Goal: Task Accomplishment & Management: Complete application form

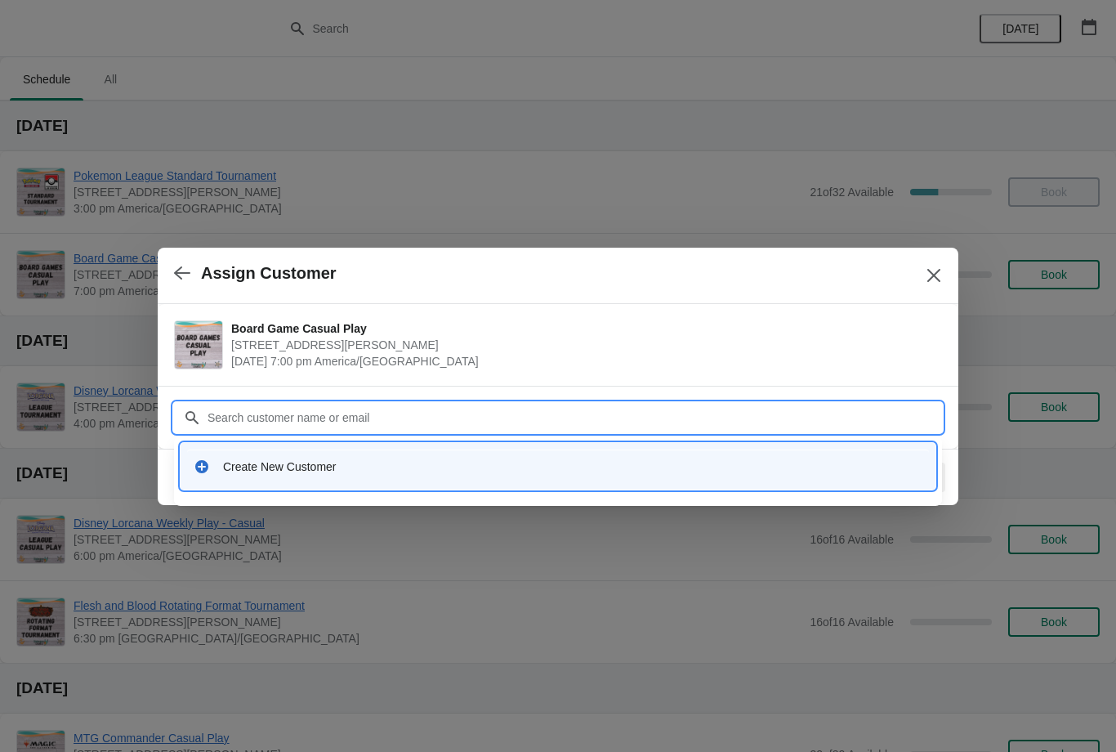
click at [485, 443] on div "Create New Customer" at bounding box center [558, 466] width 755 height 47
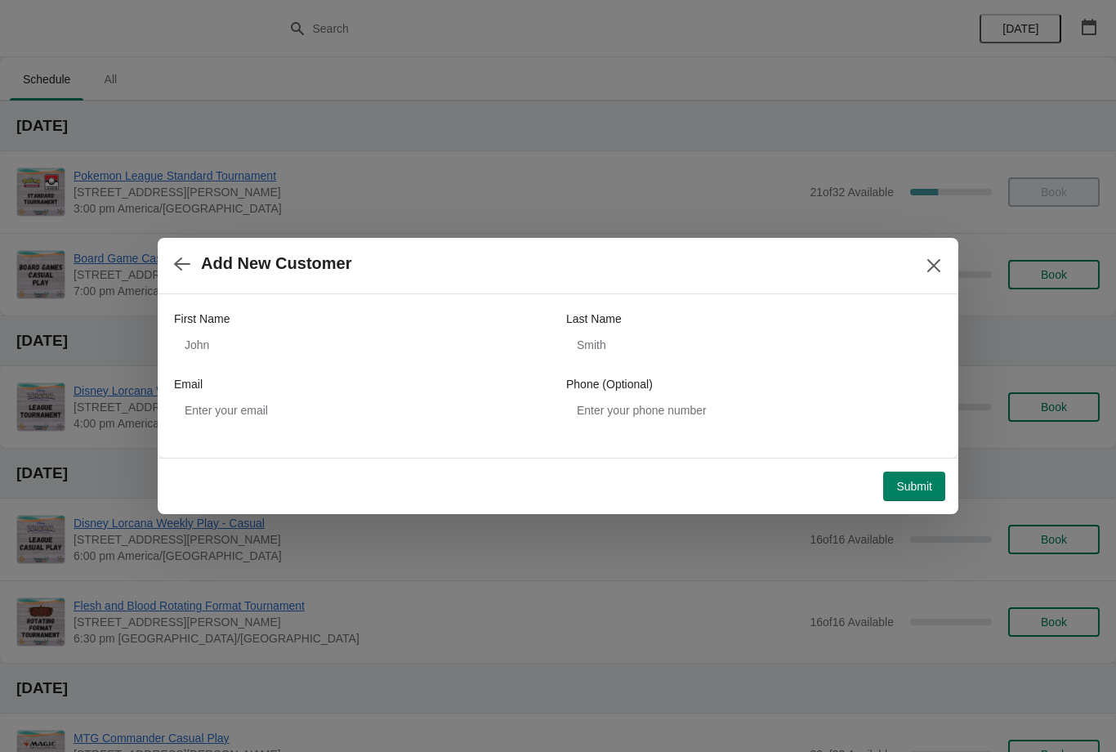
click at [500, 436] on div "First Name Last Name Email Phone (Optional)" at bounding box center [558, 367] width 768 height 147
click at [178, 261] on icon "button" at bounding box center [182, 263] width 16 height 13
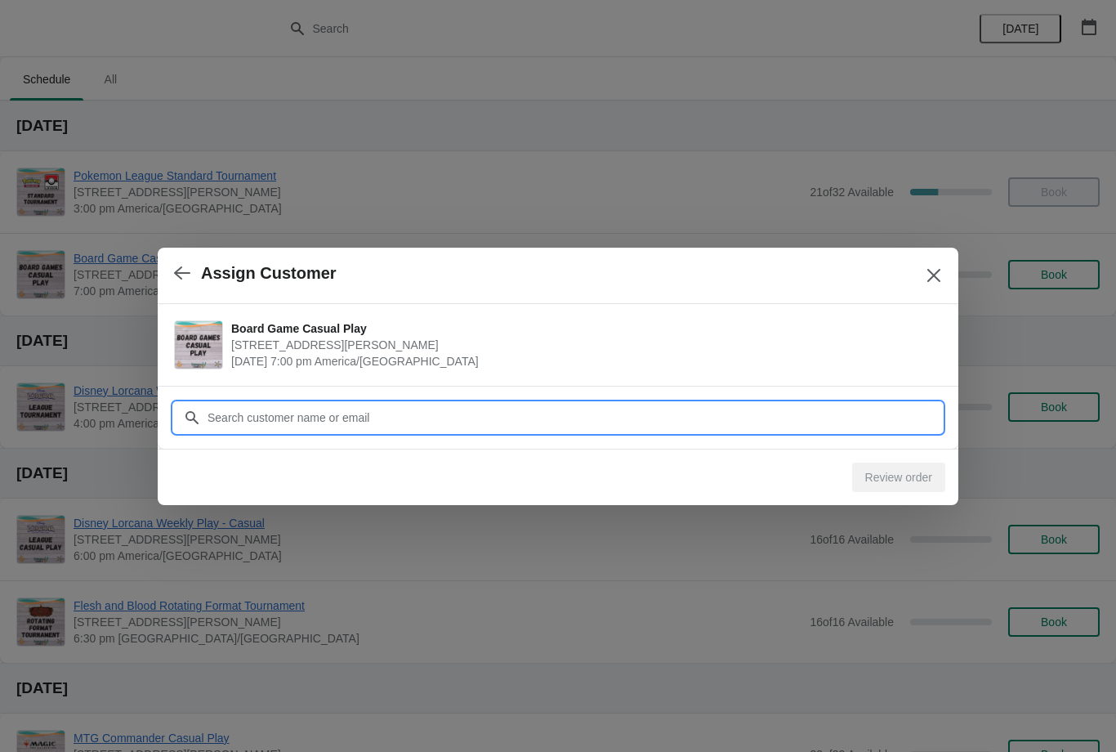
click at [332, 427] on input "Customer" at bounding box center [575, 417] width 736 height 29
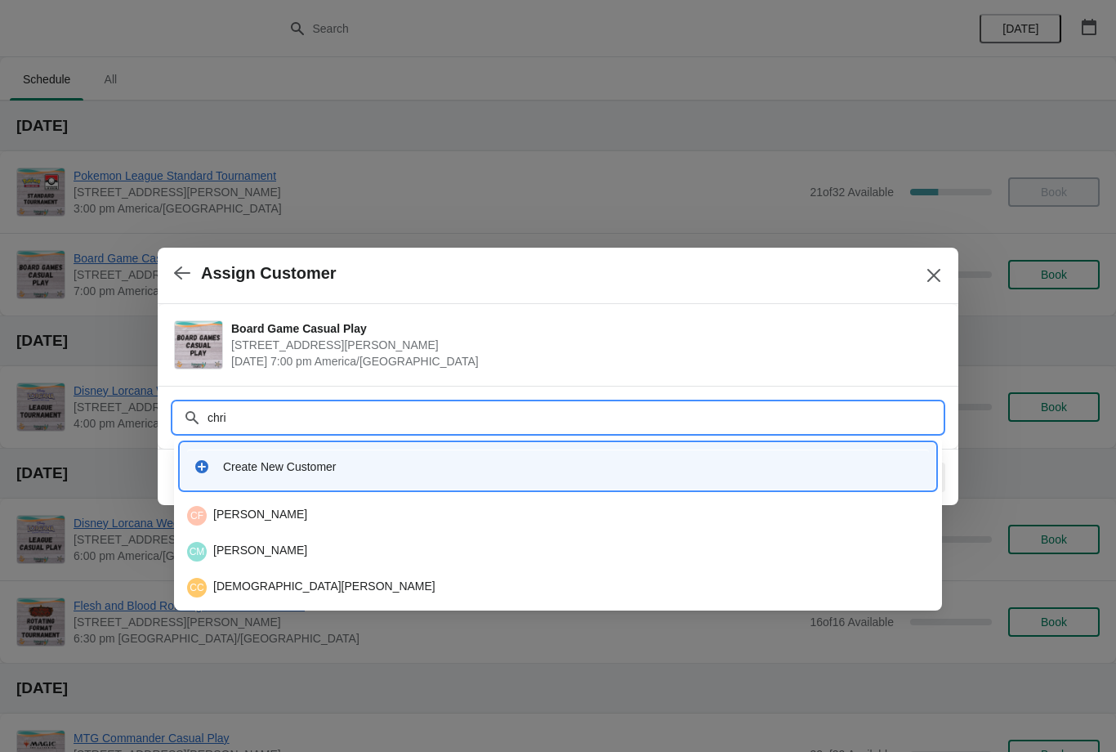
type input "[PERSON_NAME]"
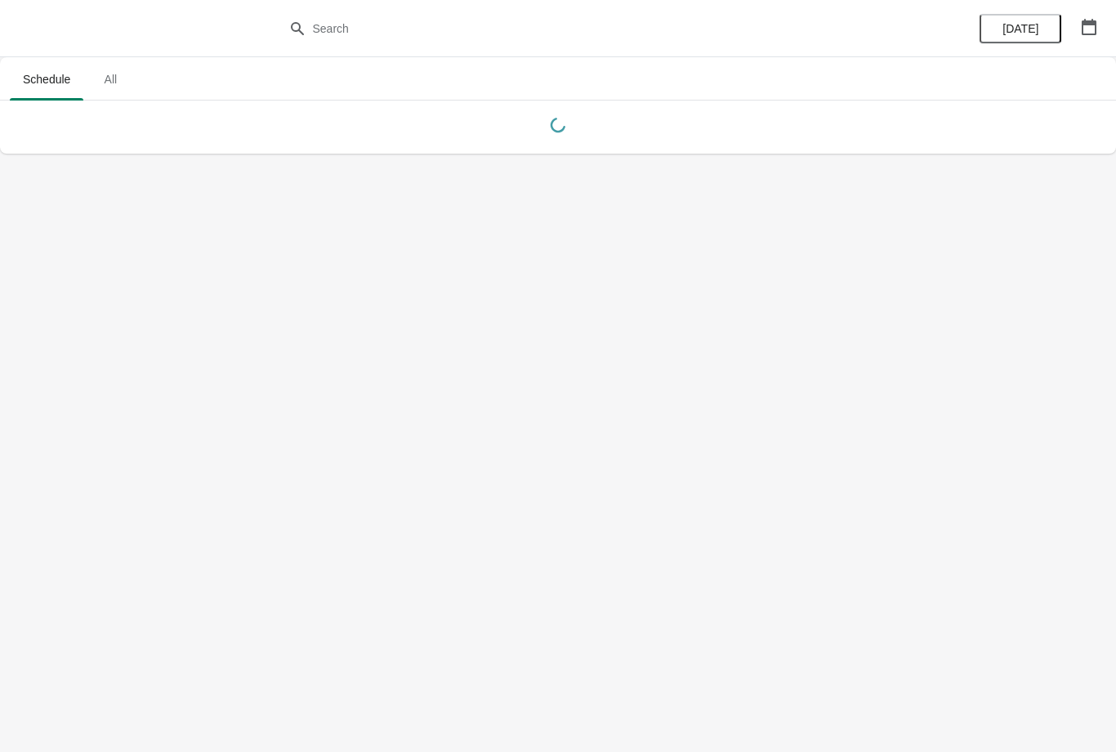
click at [725, 453] on body "Schedule All Schedule All Today" at bounding box center [558, 376] width 1116 height 752
click at [337, 402] on body "Schedule All Schedule All Today" at bounding box center [558, 376] width 1116 height 752
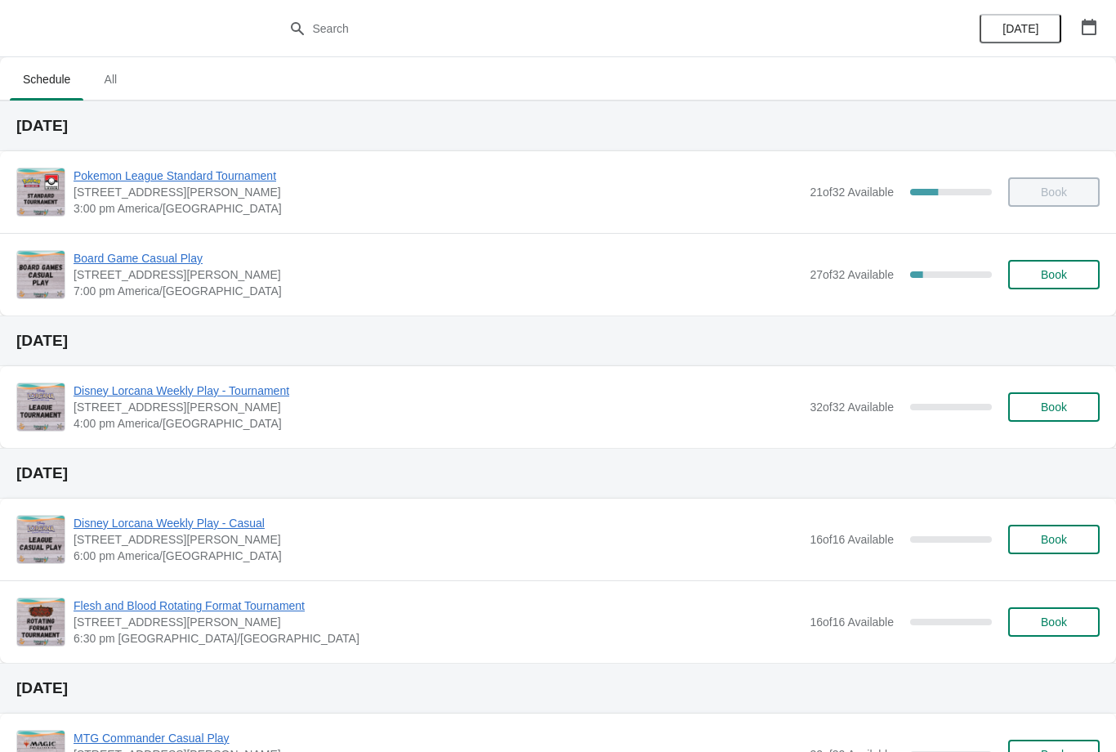
click at [1062, 268] on span "Book" at bounding box center [1054, 274] width 26 height 13
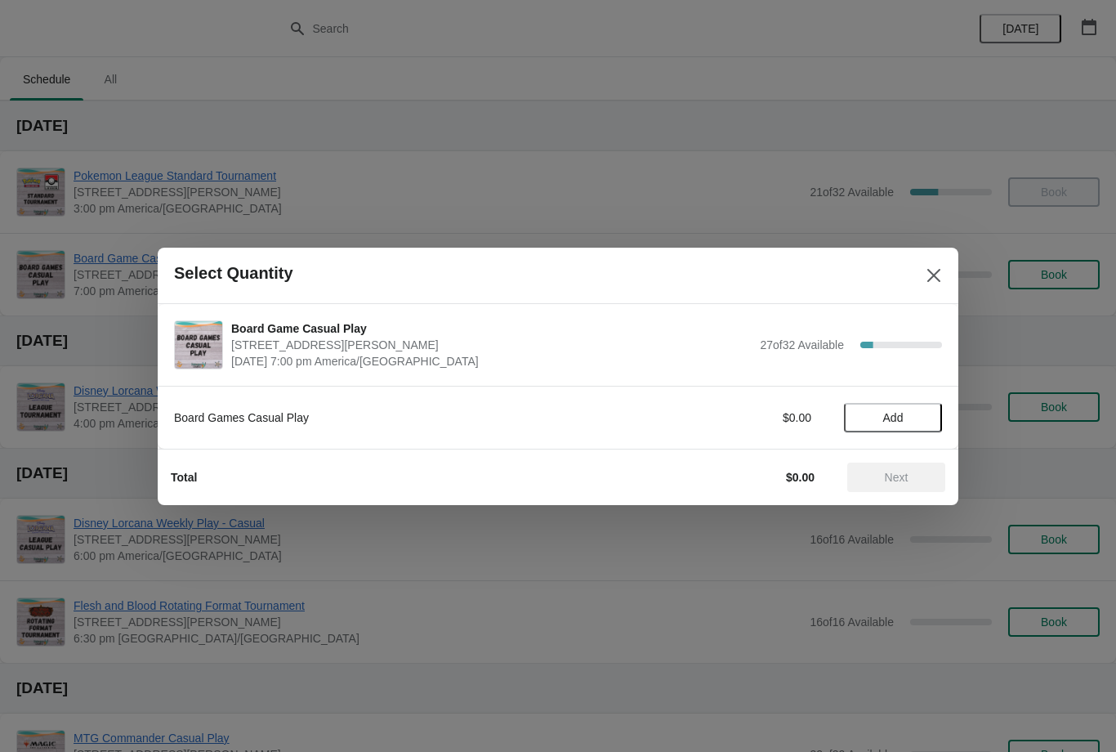
click at [904, 411] on span "Add" at bounding box center [893, 417] width 20 height 13
click at [893, 473] on span "Next" at bounding box center [897, 477] width 24 height 13
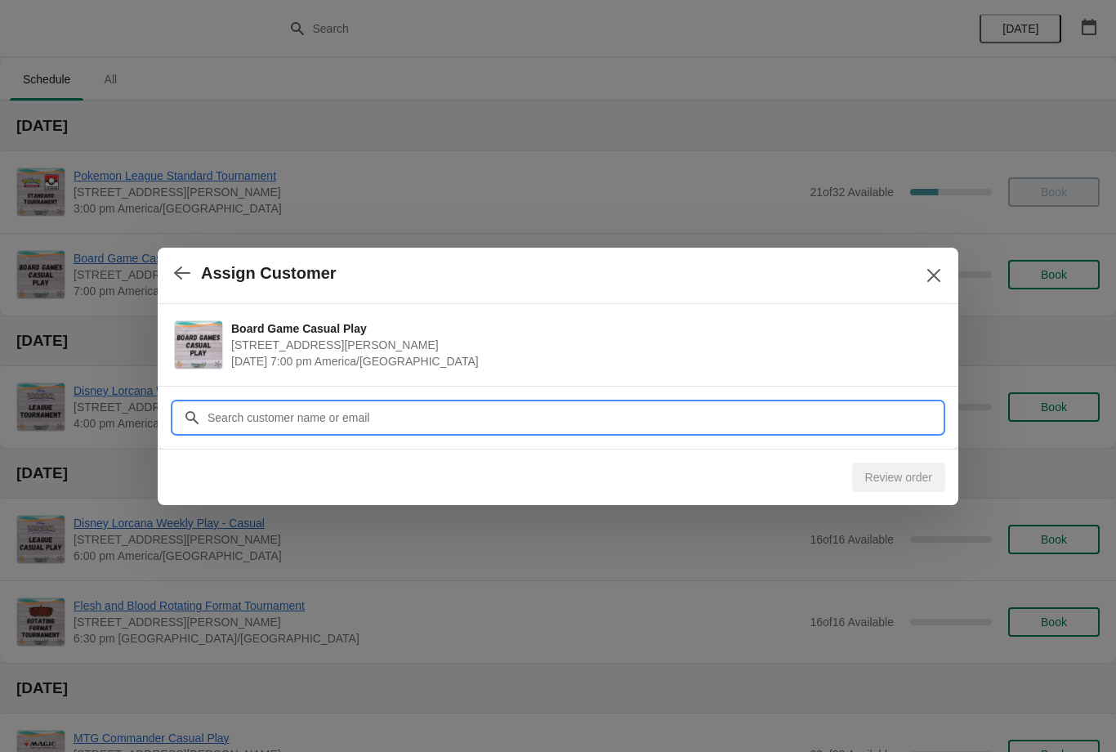
click at [844, 405] on input "Customer" at bounding box center [575, 417] width 736 height 29
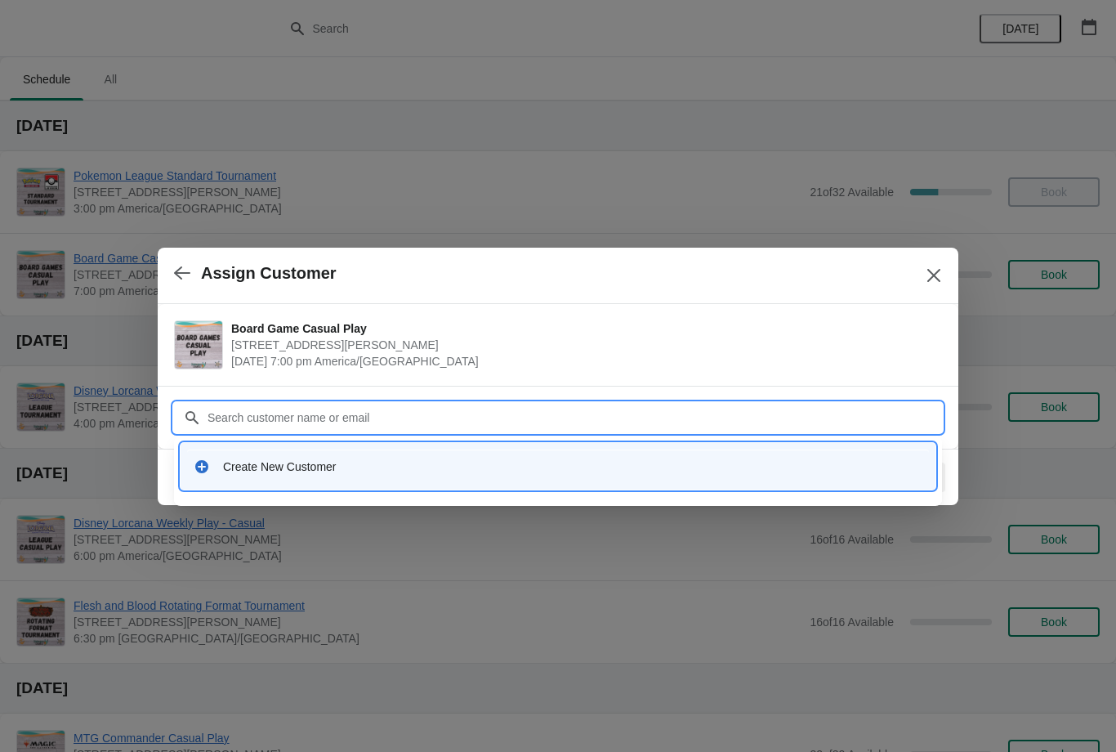
click at [308, 471] on div "Create New Customer" at bounding box center [573, 466] width 700 height 16
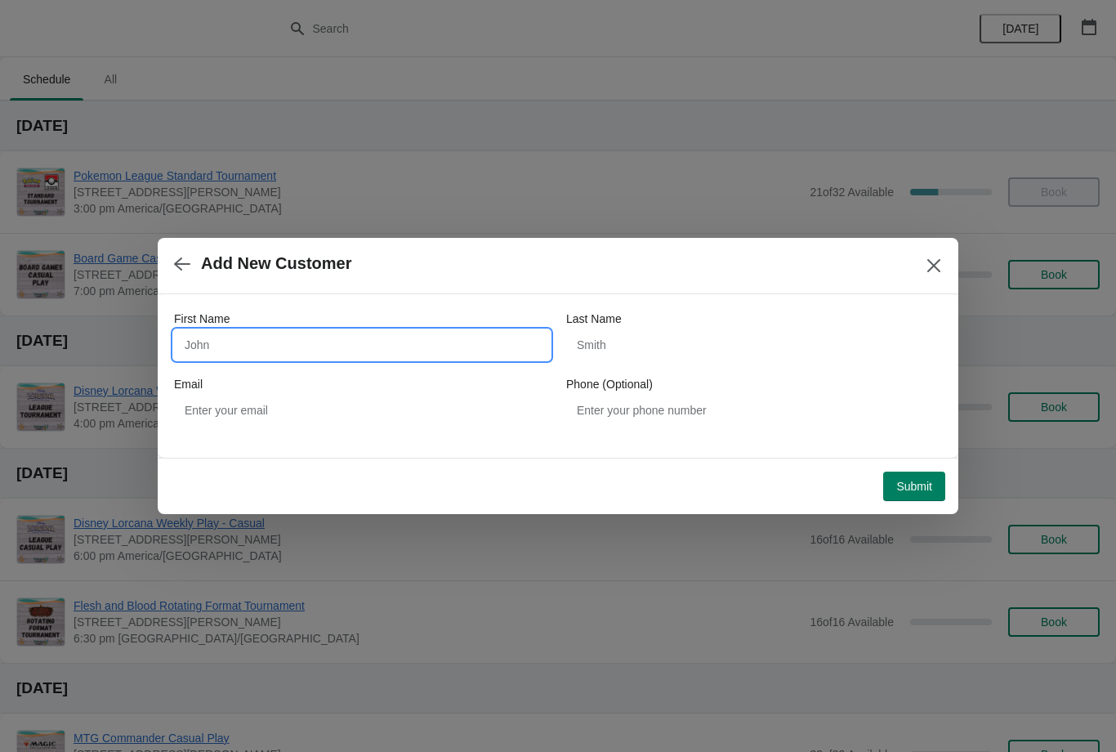
click at [433, 336] on input "First Name" at bounding box center [362, 344] width 376 height 29
type input "Chris"
click at [695, 341] on input "Last Name" at bounding box center [754, 344] width 376 height 29
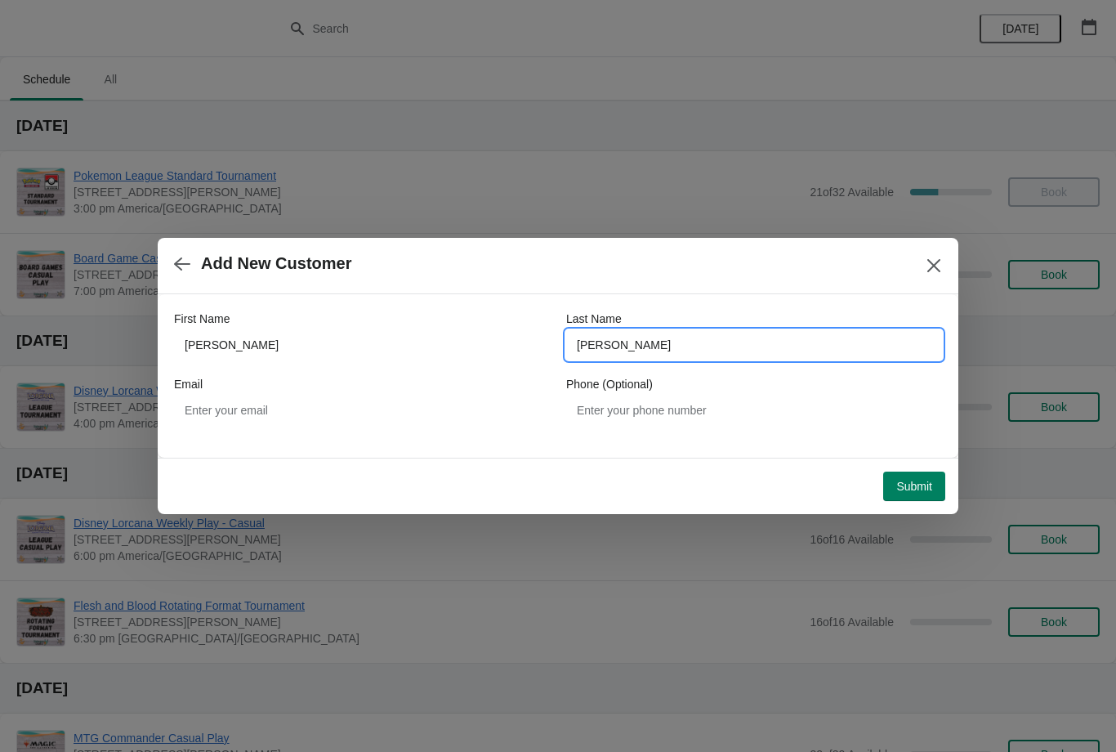
type input "Serenil"
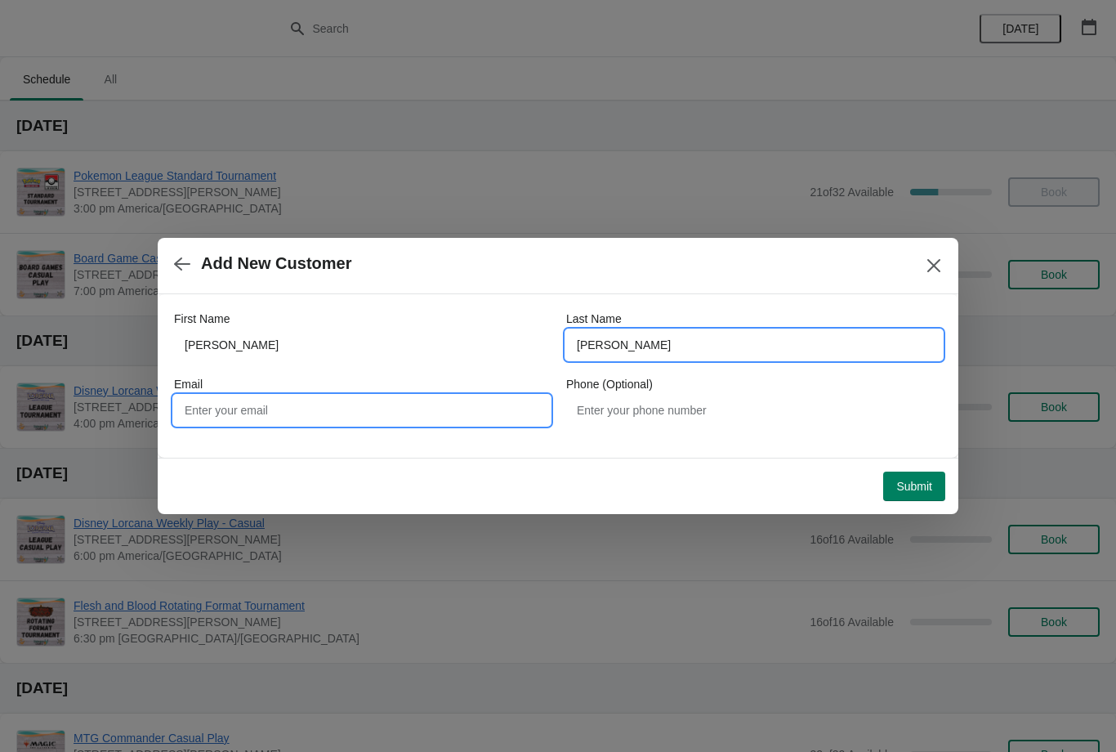
click at [445, 401] on input "Email" at bounding box center [362, 410] width 376 height 29
type input "chris7589@"
